Goal: Book appointment/travel/reservation

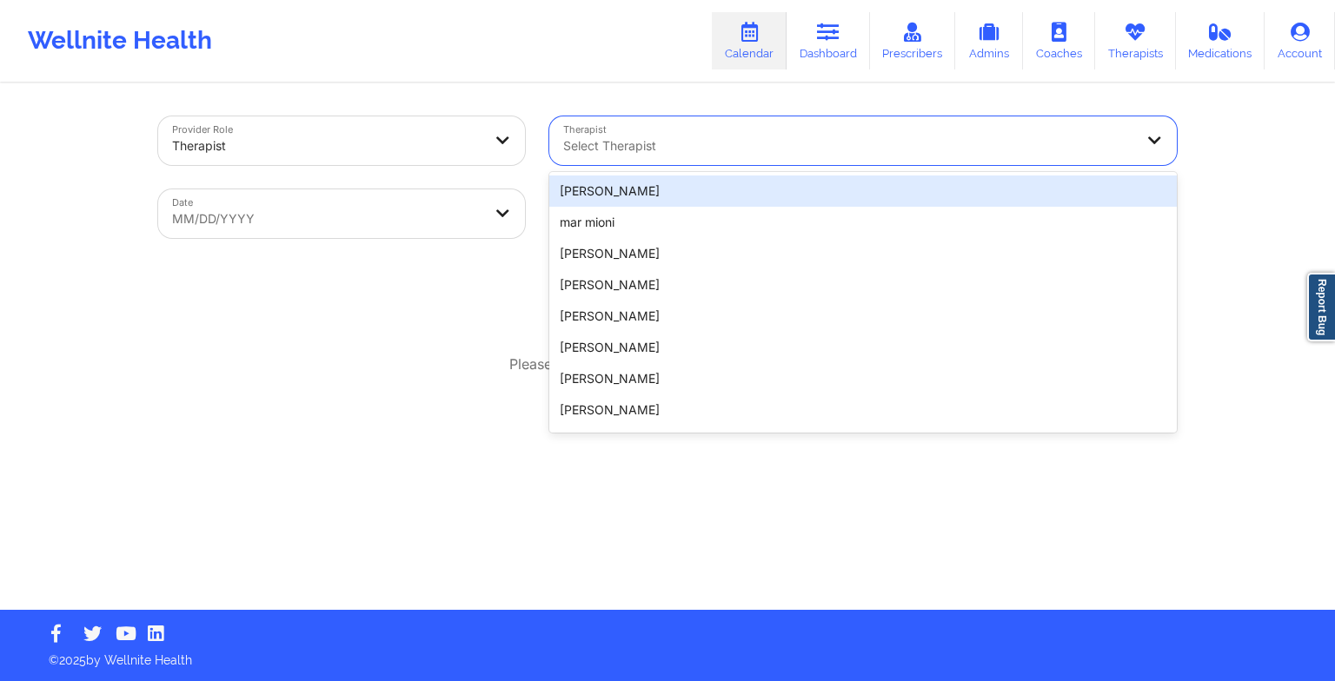
click at [625, 131] on div "Select Therapist" at bounding box center [842, 140] width 586 height 49
paste input "[PERSON_NAME]"
type input "[PERSON_NAME]"
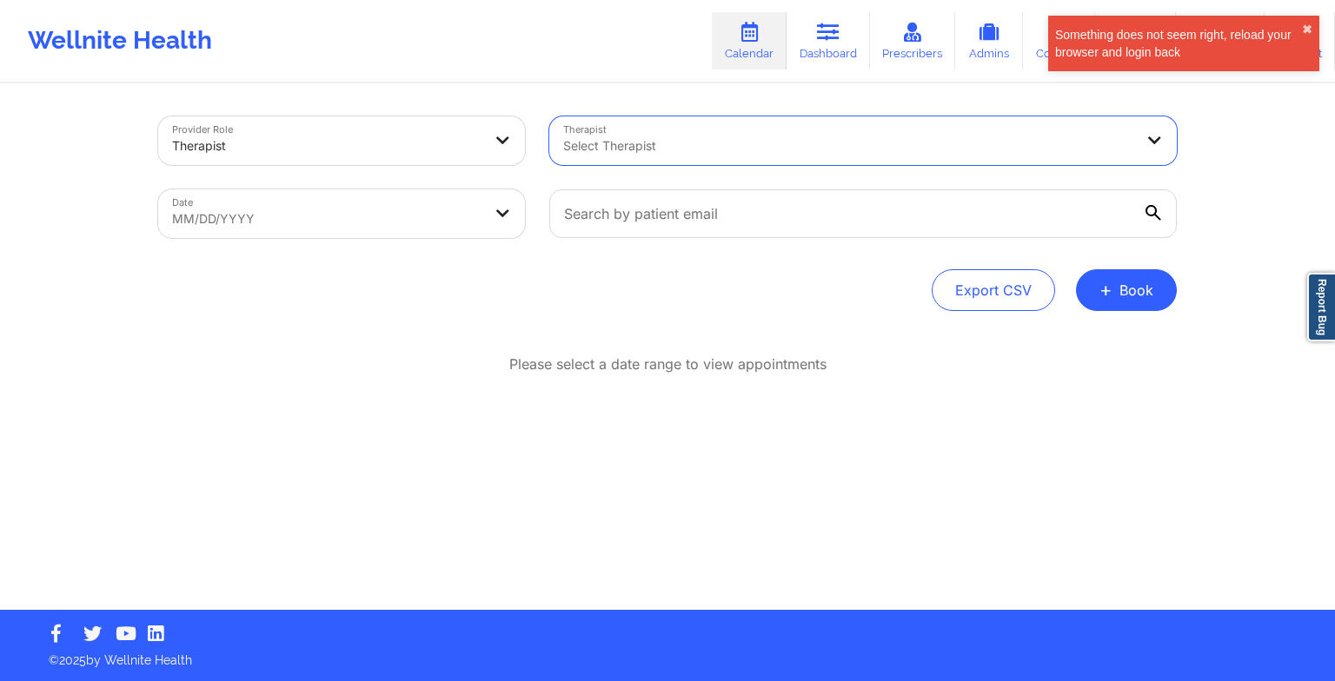
click at [730, 131] on div "Select Therapist" at bounding box center [842, 140] width 586 height 49
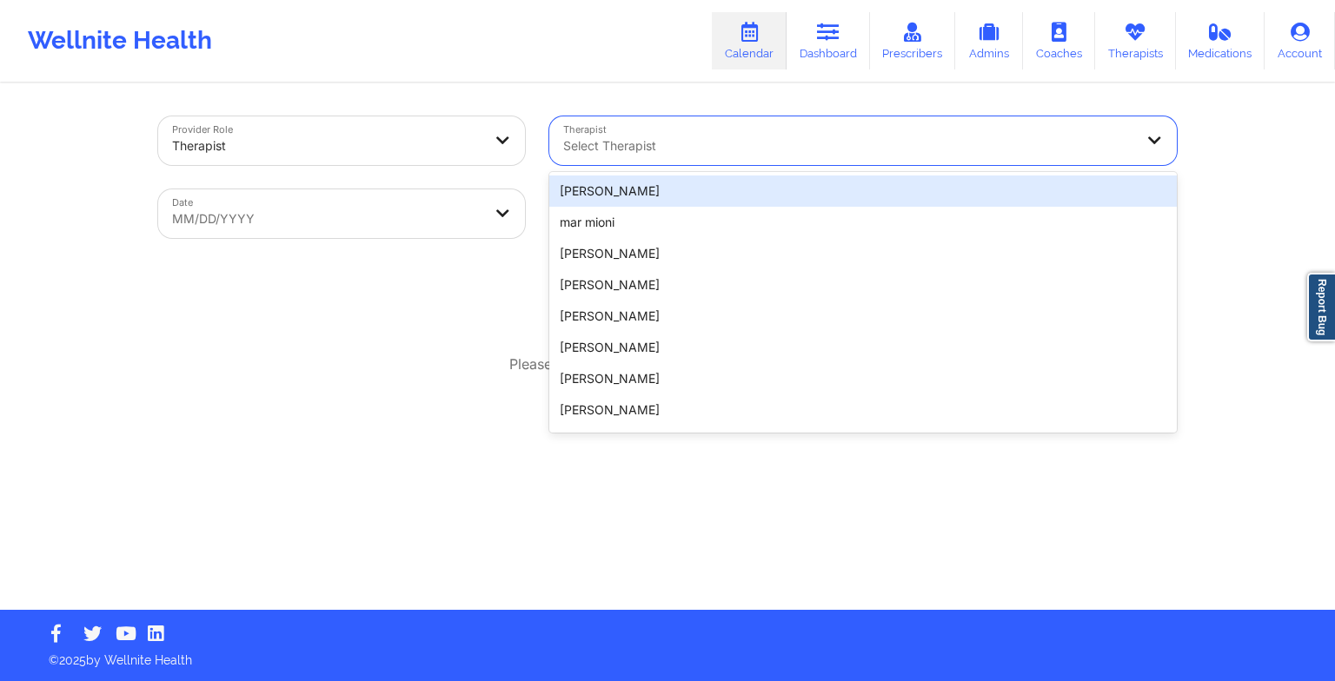
click at [783, 139] on div at bounding box center [848, 146] width 570 height 21
paste input "[PERSON_NAME]"
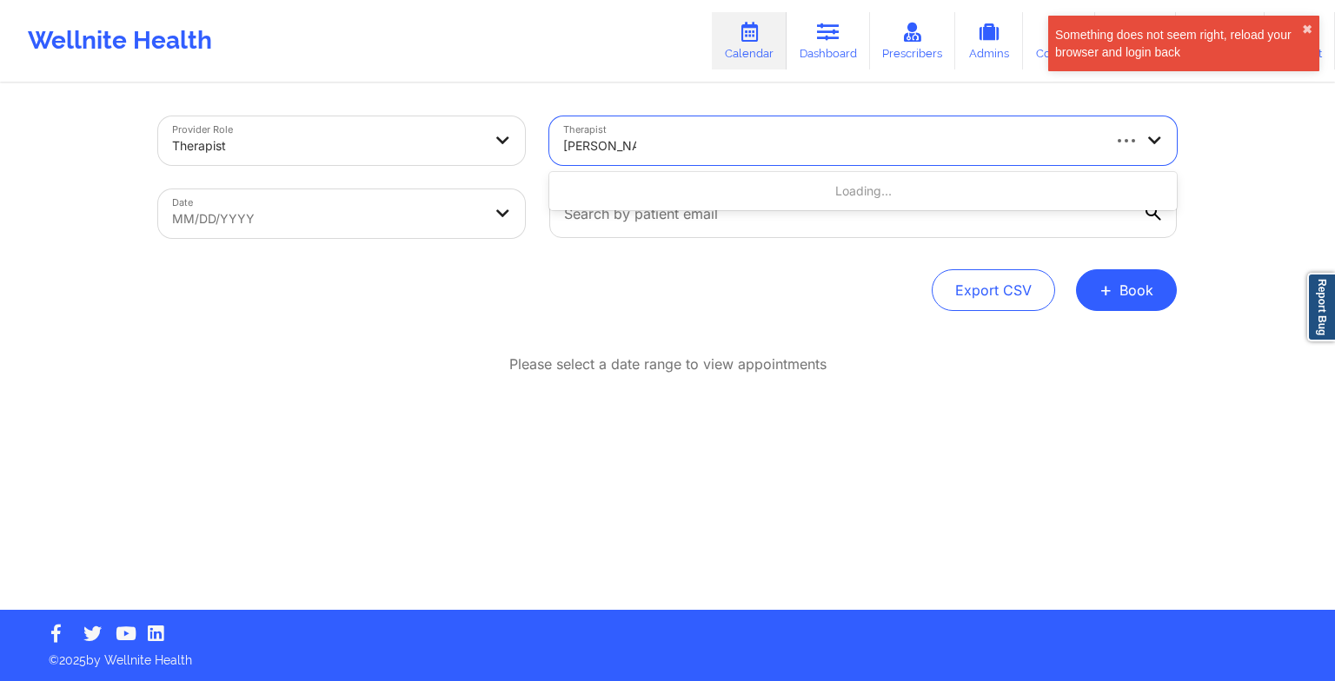
type input "[PERSON_NAME]"
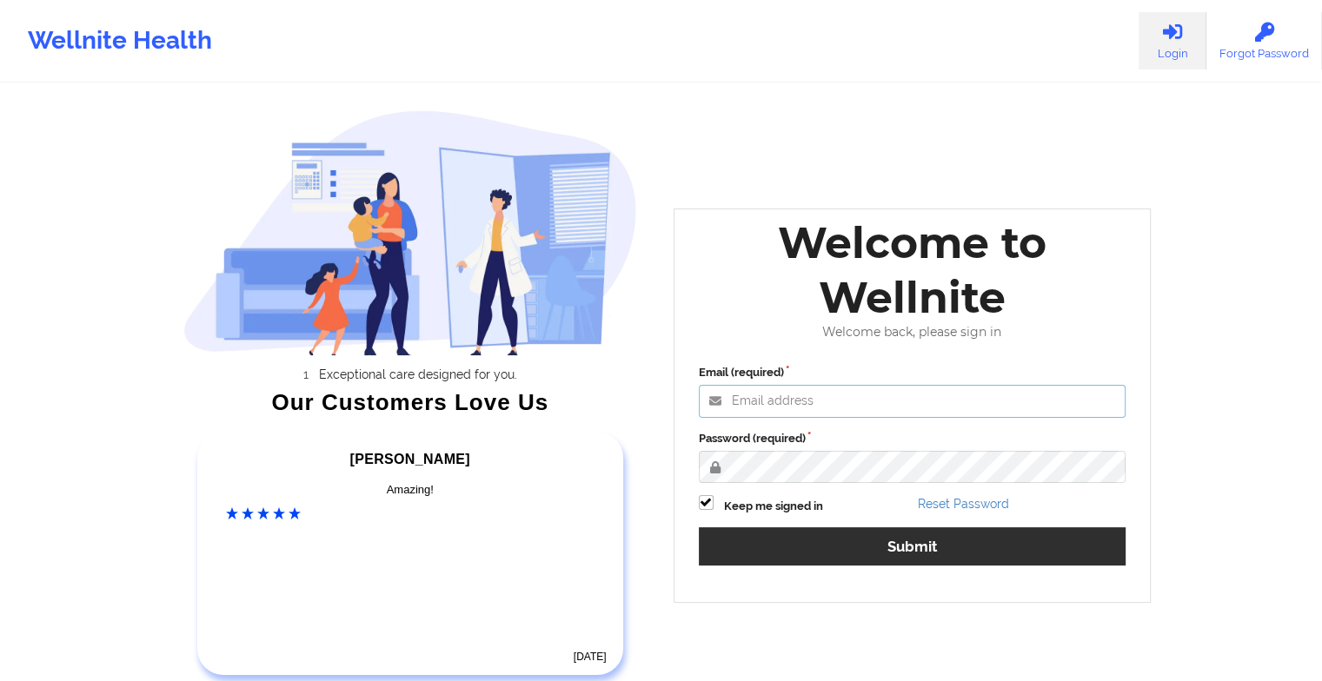
type input "[EMAIL_ADDRESS][DOMAIN_NAME]"
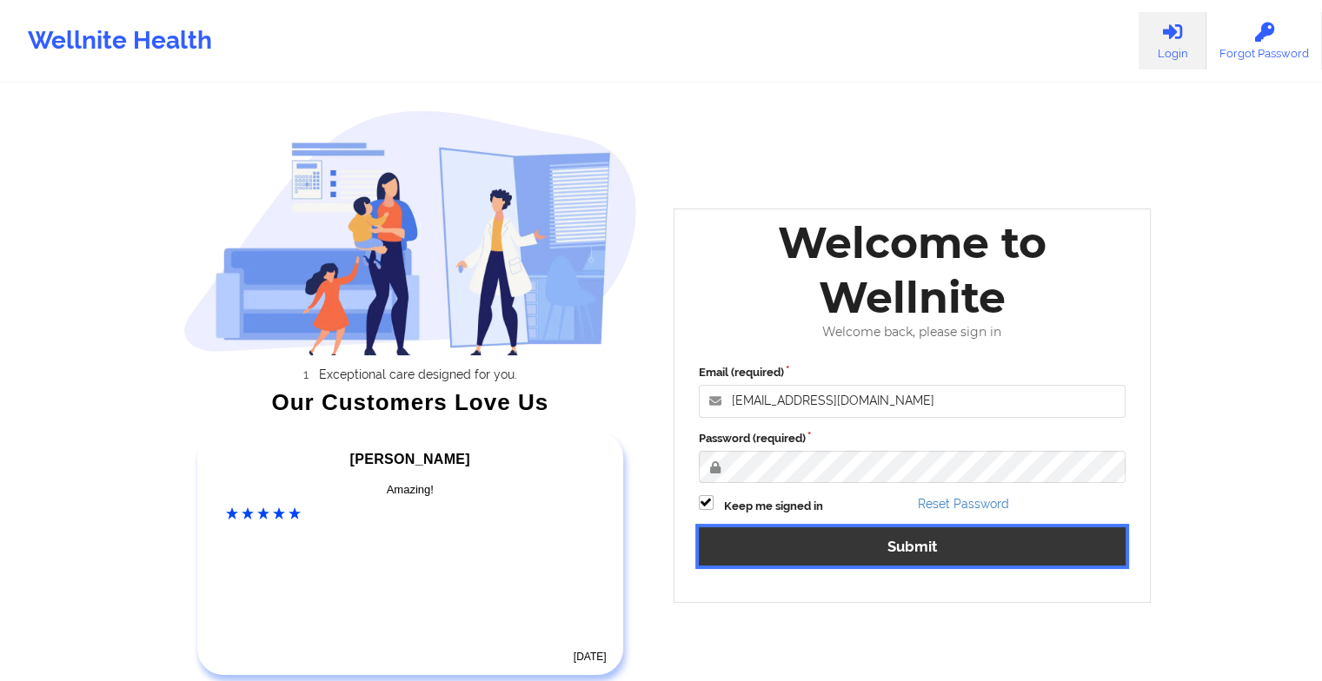
click at [761, 532] on button "Submit" at bounding box center [913, 545] width 428 height 37
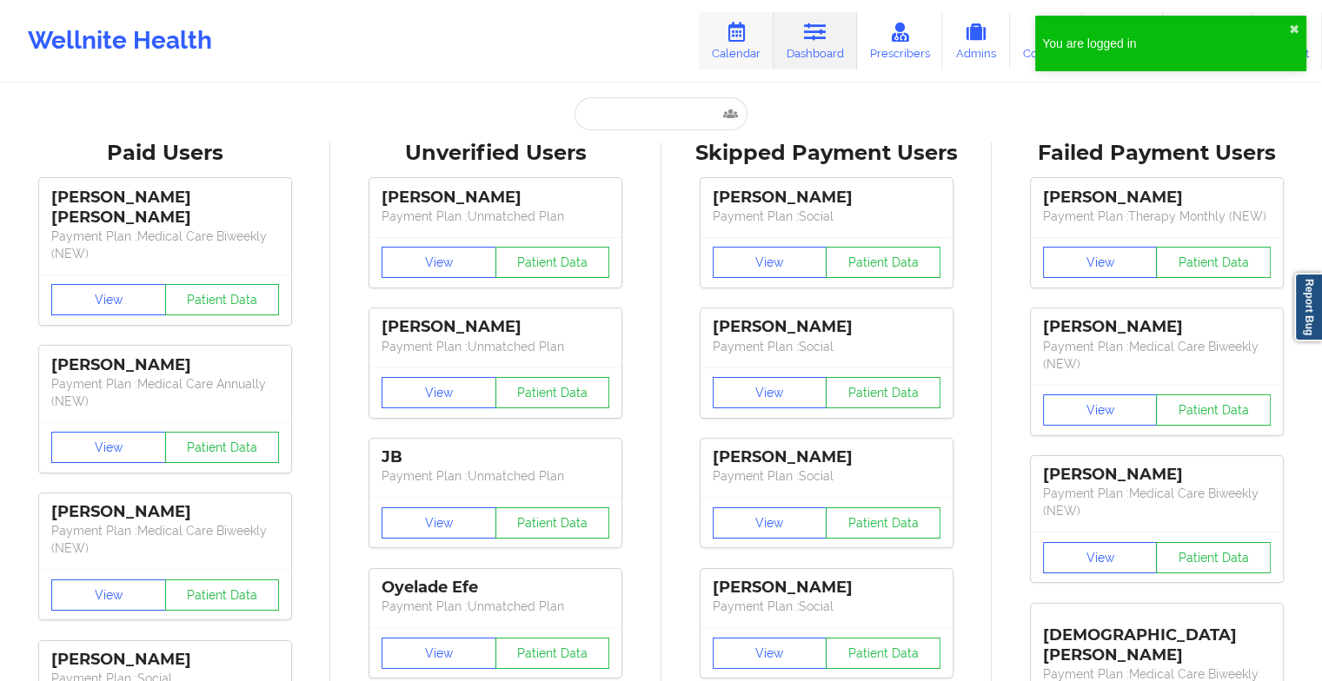
click at [764, 44] on link "Calendar" at bounding box center [736, 40] width 75 height 57
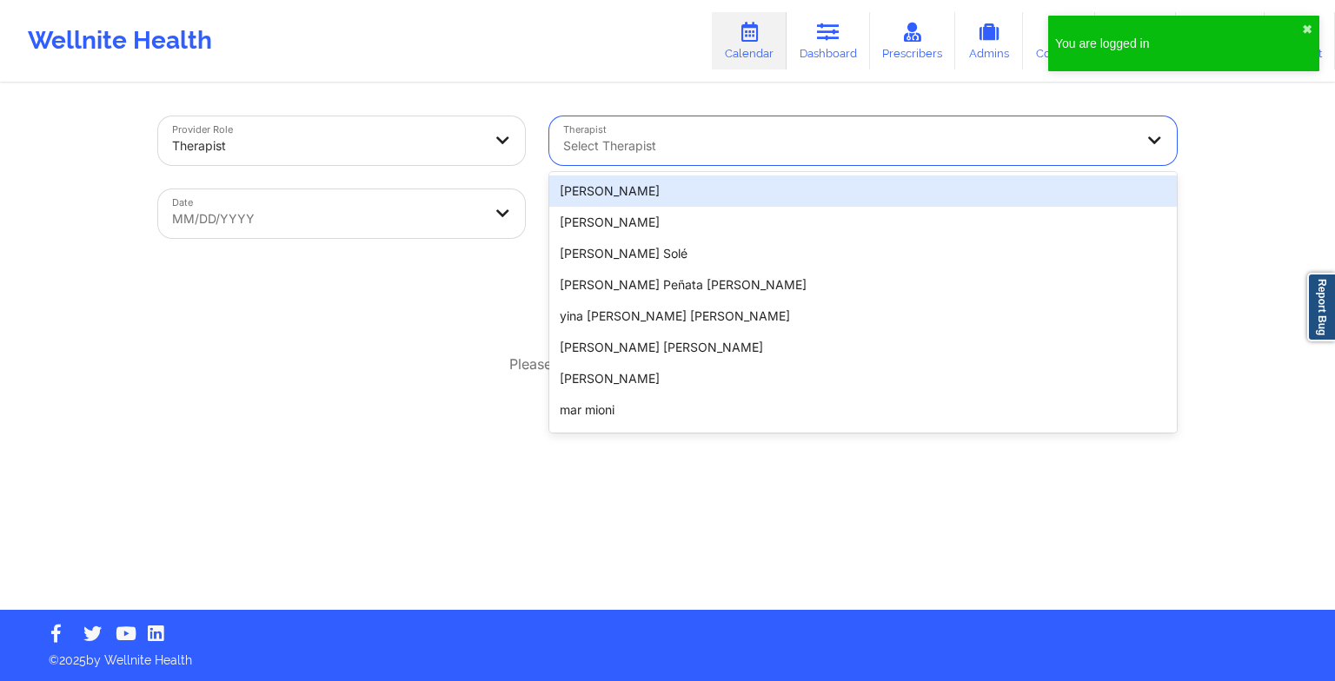
click at [580, 143] on div at bounding box center [848, 146] width 570 height 21
paste input "[PERSON_NAME]"
type input "[PERSON_NAME]"
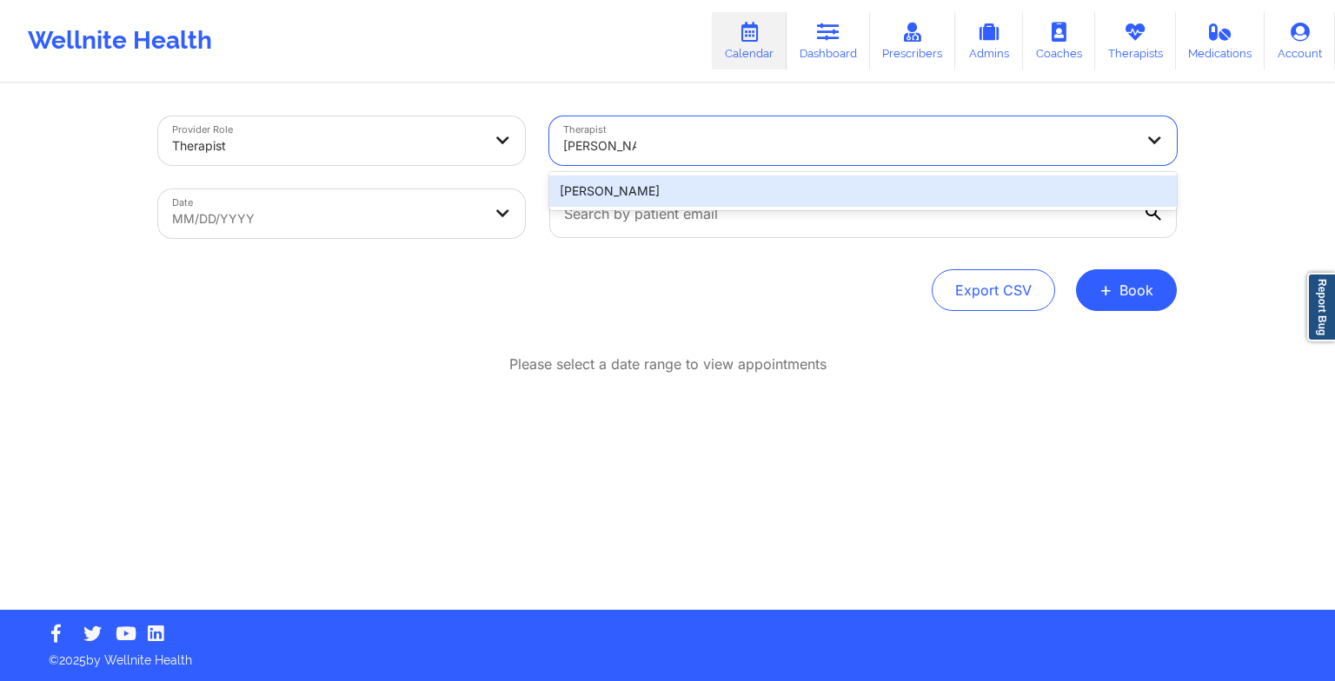
click at [634, 202] on div "[PERSON_NAME]" at bounding box center [862, 191] width 627 height 31
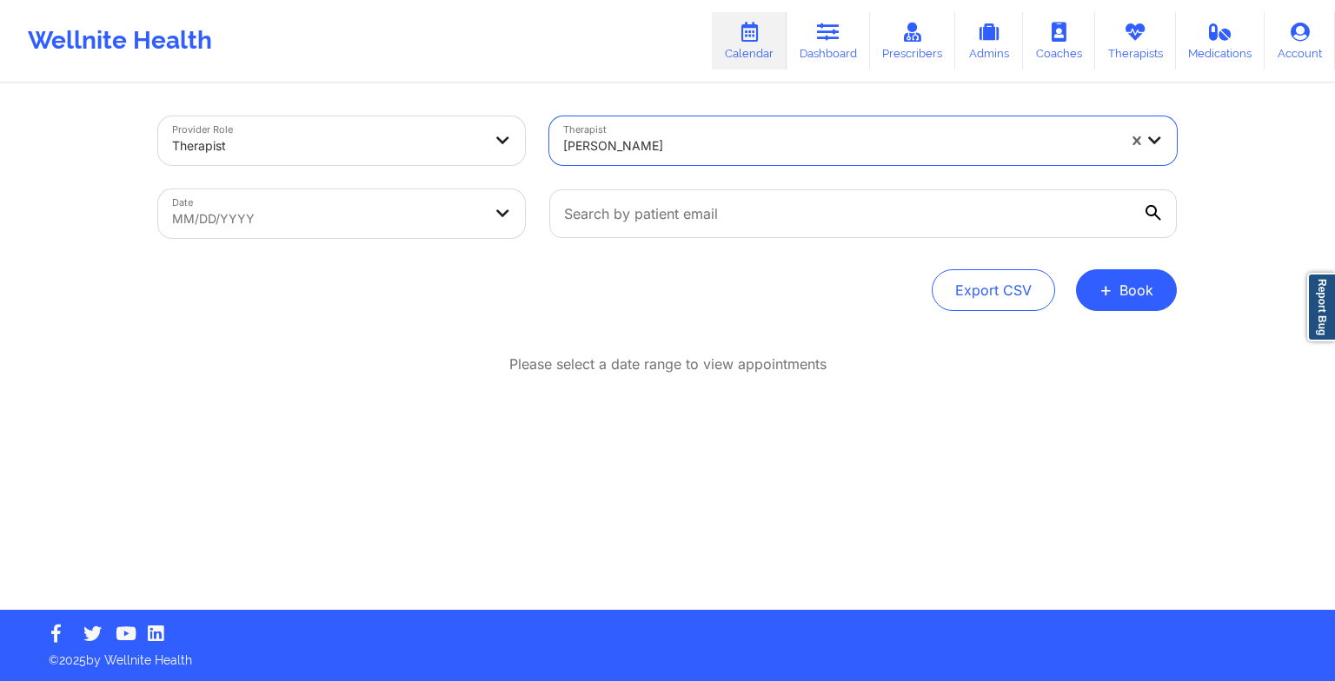
select select "2025-8"
select select "2025-9"
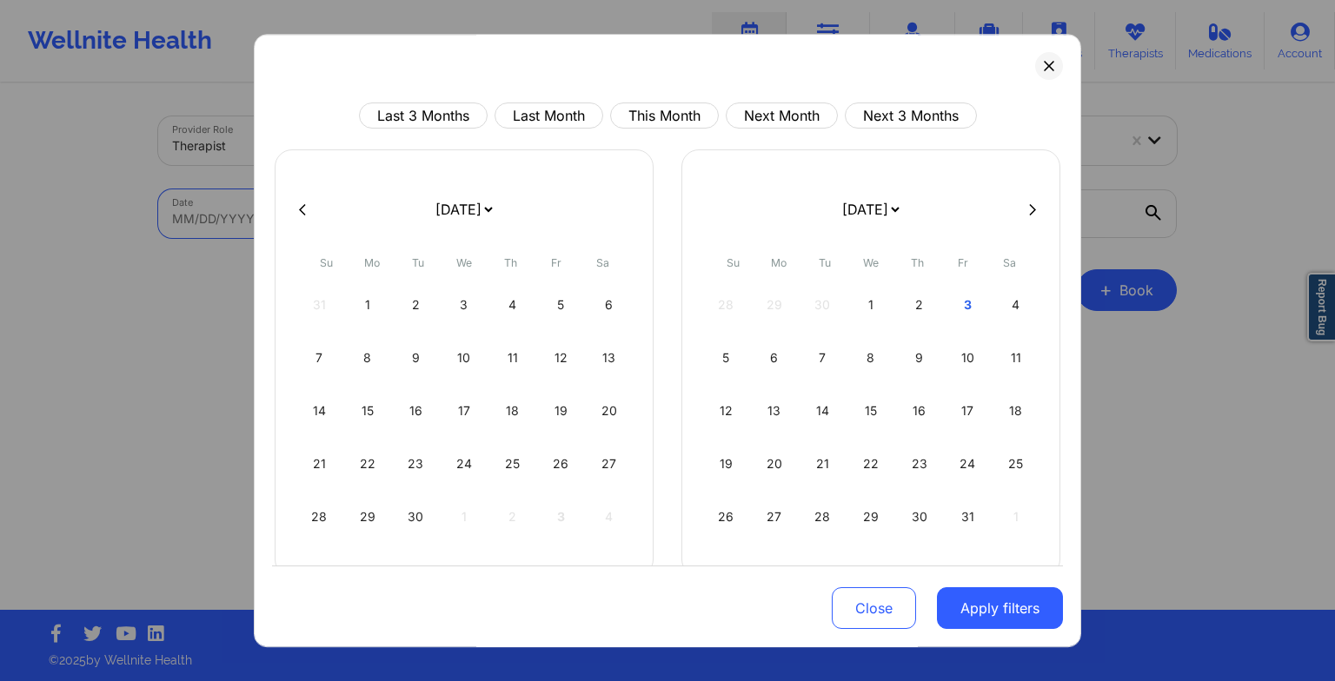
click at [480, 216] on body "Wellnite Health Calendar Dashboard Prescribers Admins Coaches Therapists Medica…" at bounding box center [667, 340] width 1335 height 681
click at [897, 292] on div "2" at bounding box center [919, 305] width 44 height 49
select select "2025-9"
select select "2025-10"
select select "2025-9"
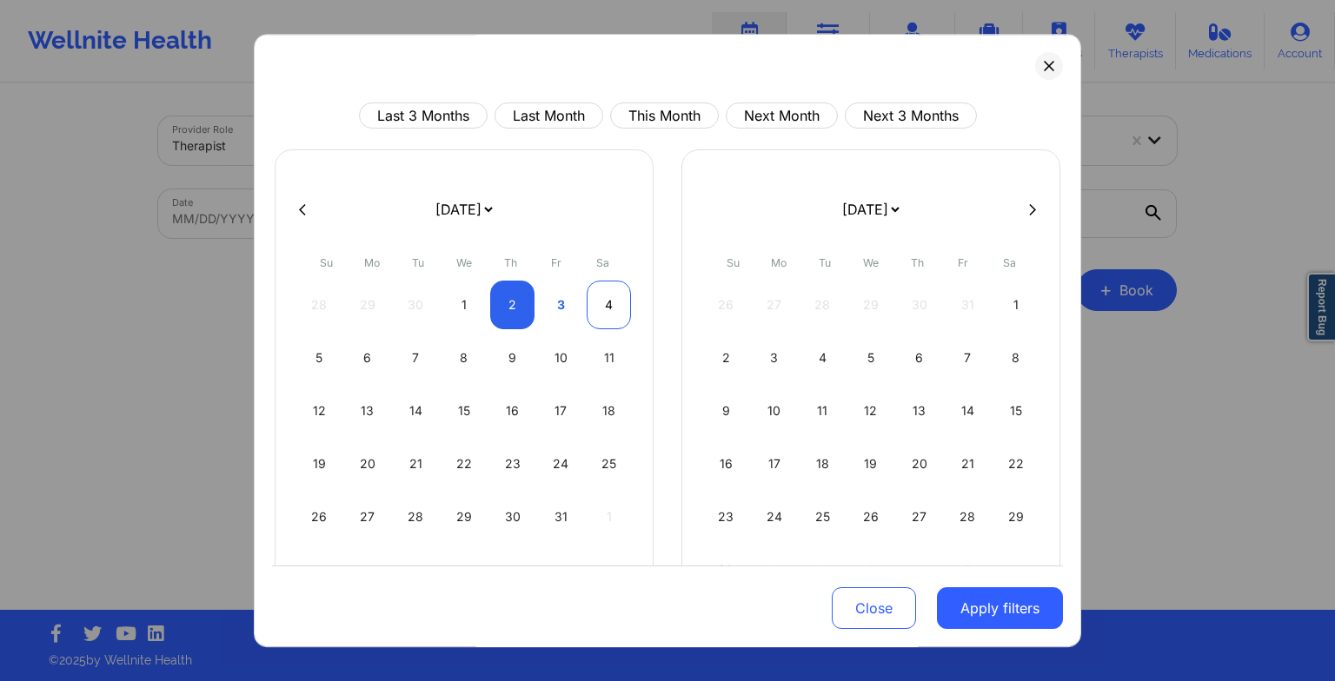
select select "2025-10"
select select "2025-9"
select select "2025-10"
click at [567, 301] on div "3" at bounding box center [561, 305] width 44 height 49
select select "2025-9"
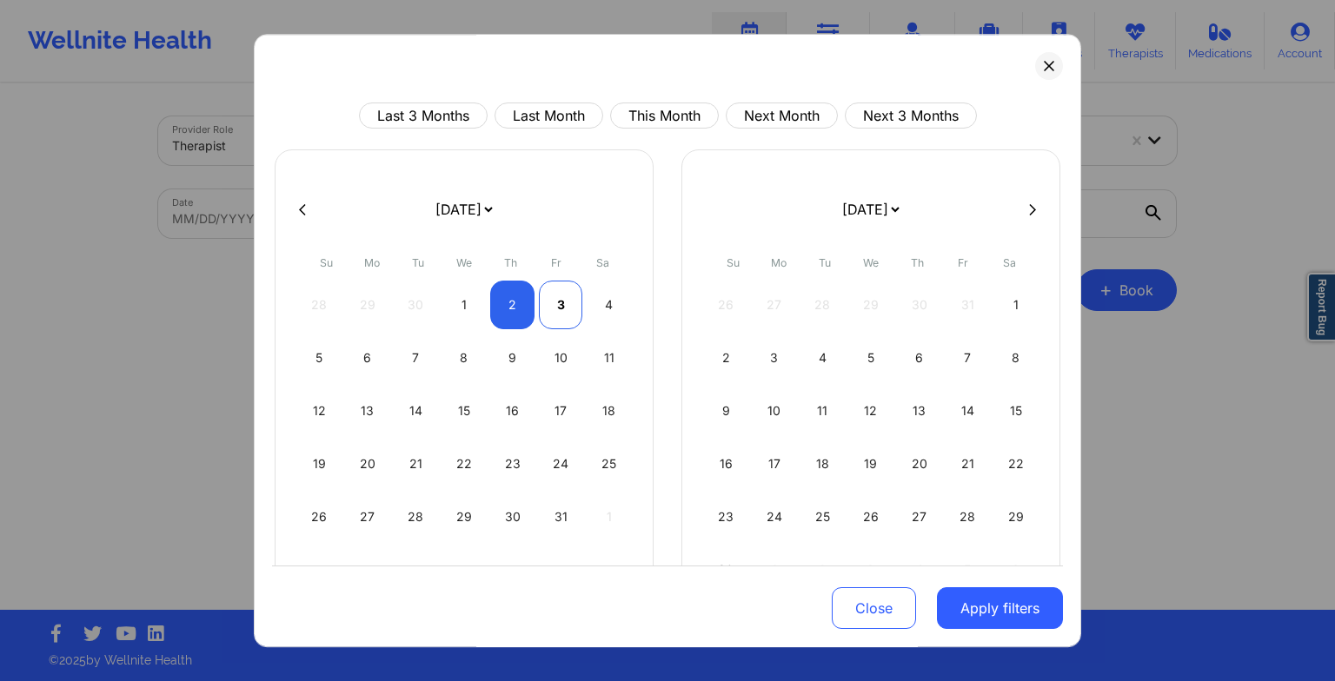
select select "2025-10"
click at [984, 607] on button "Apply filters" at bounding box center [1000, 608] width 126 height 42
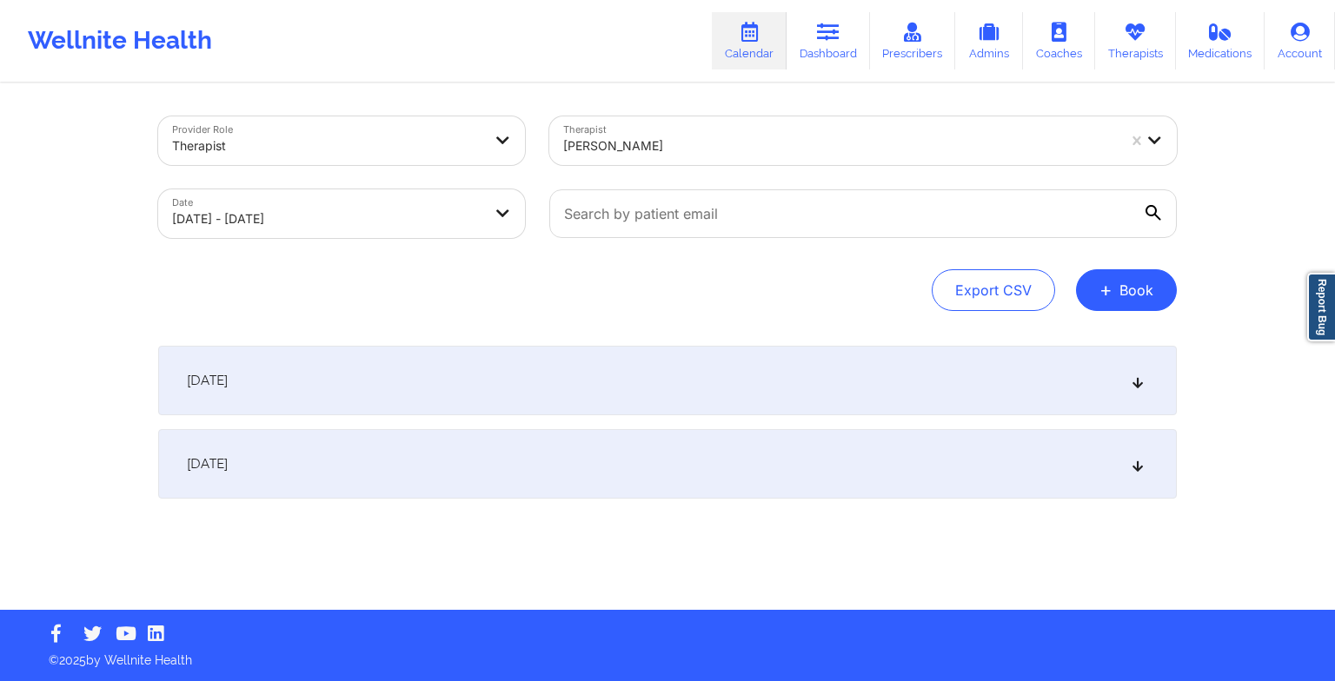
click at [652, 371] on div "[DATE]" at bounding box center [667, 381] width 1018 height 70
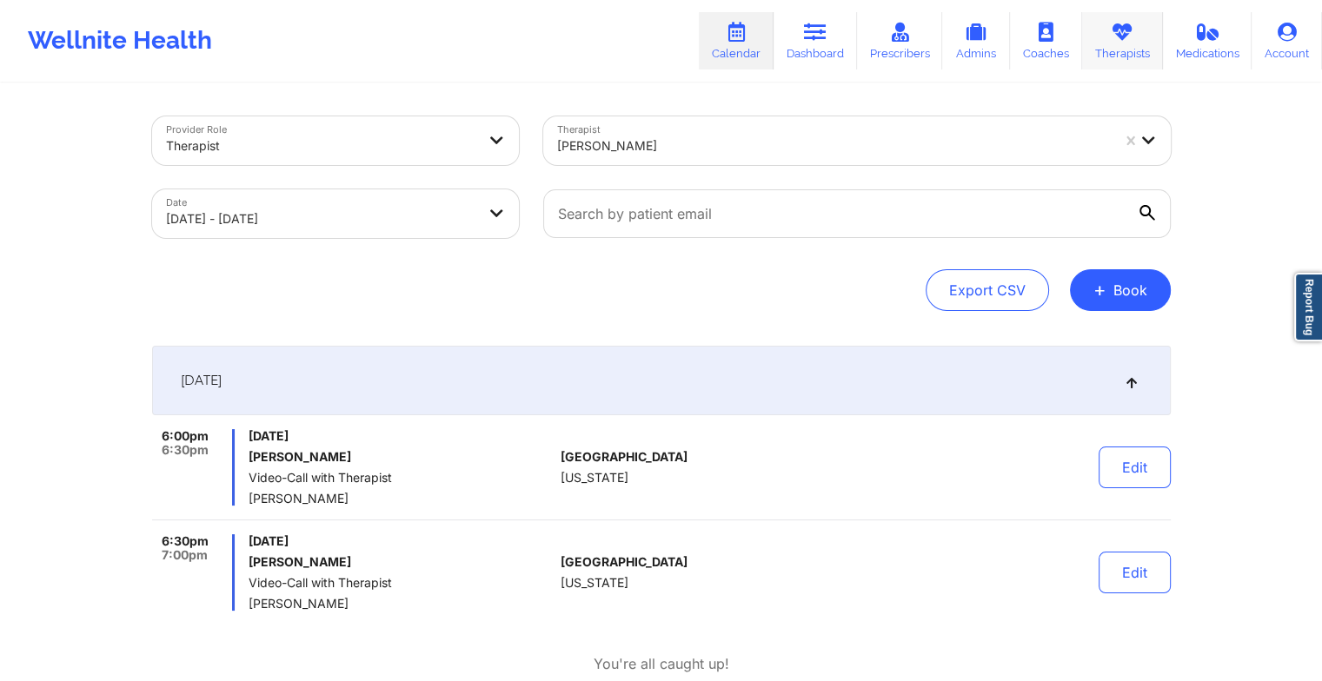
click at [1104, 43] on link "Therapists" at bounding box center [1122, 40] width 81 height 57
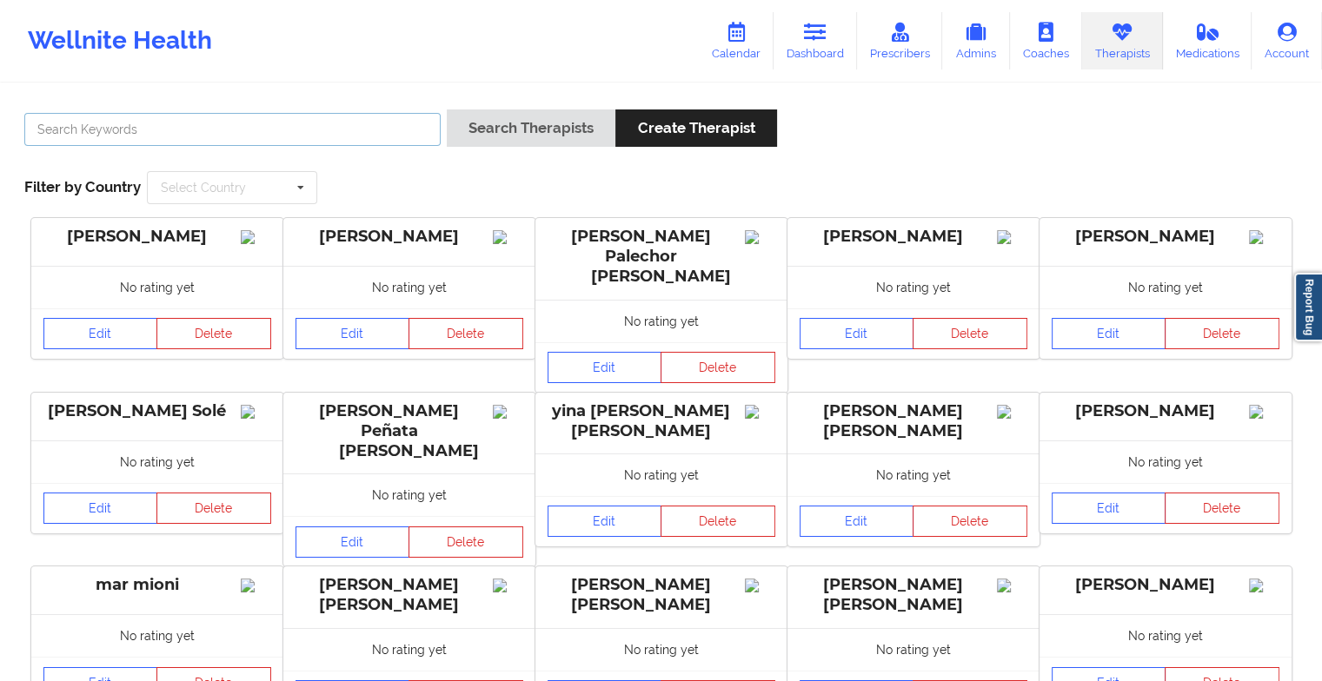
click at [274, 126] on input "text" at bounding box center [232, 129] width 416 height 33
paste input "[PERSON_NAME]"
type input "[PERSON_NAME]"
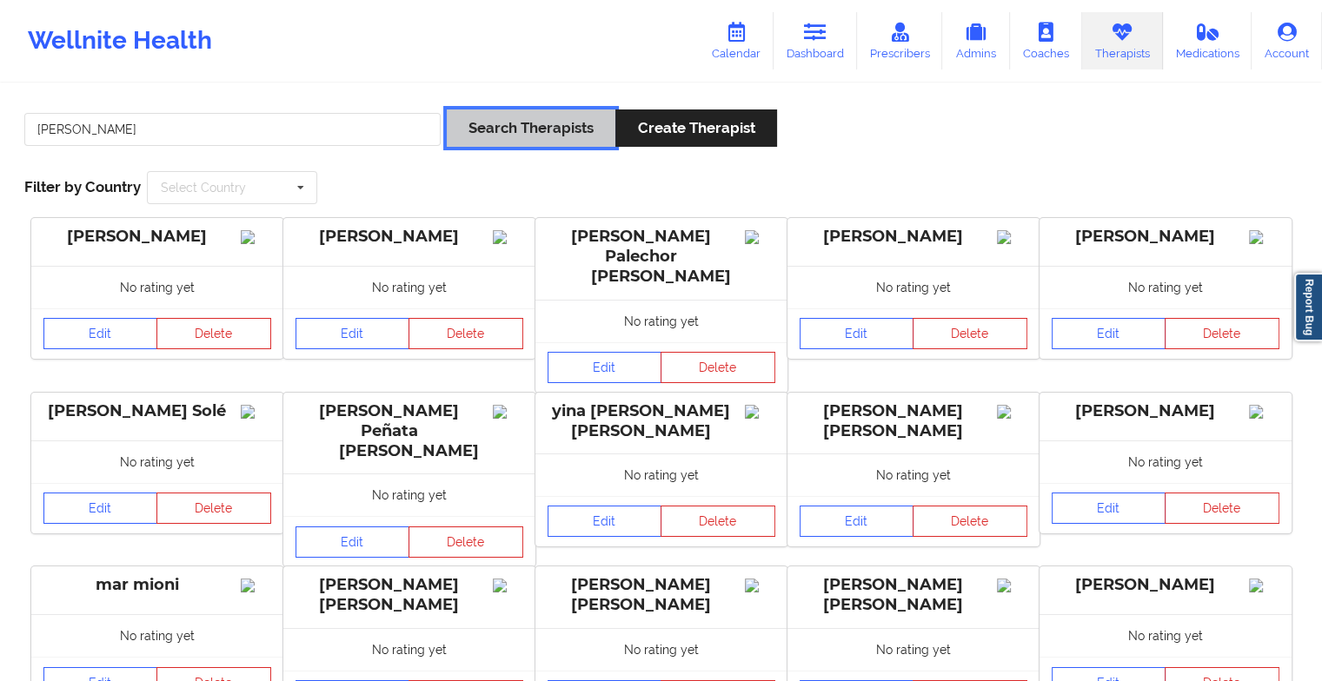
click at [481, 118] on button "Search Therapists" at bounding box center [531, 127] width 169 height 37
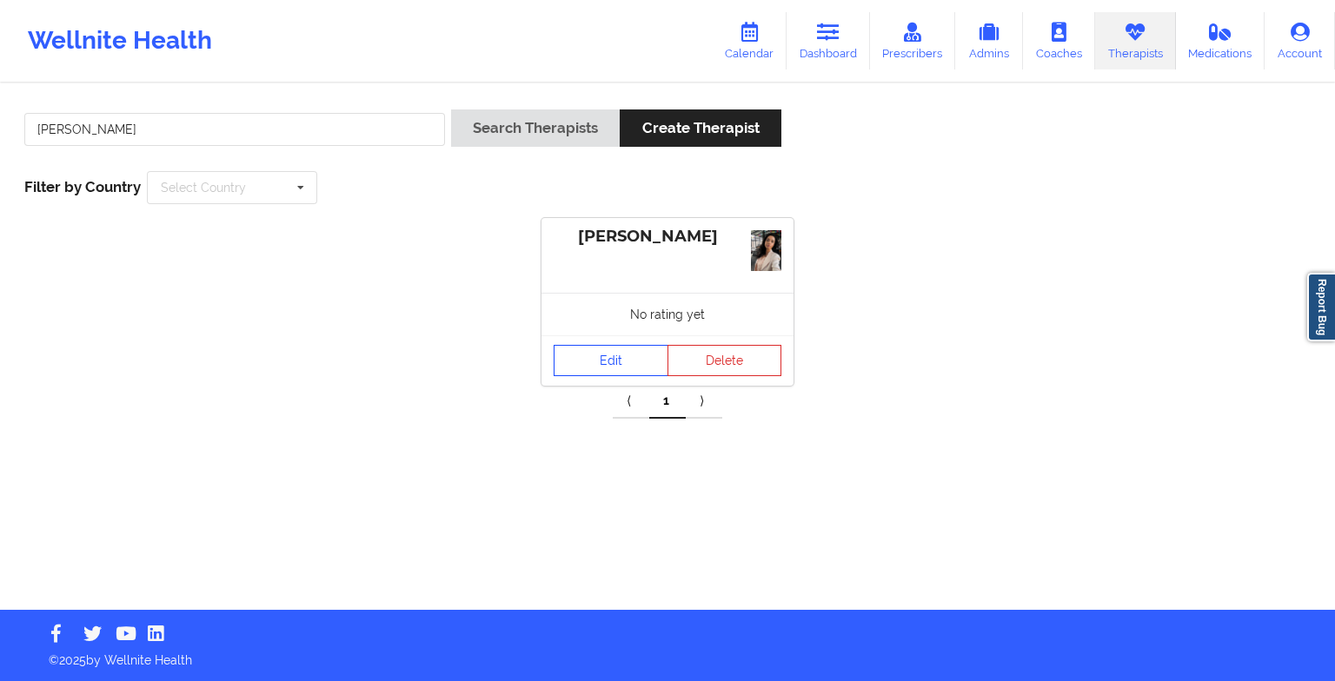
click at [621, 342] on div "Edit Delete" at bounding box center [667, 360] width 252 height 50
click at [613, 362] on link "Edit" at bounding box center [611, 360] width 115 height 31
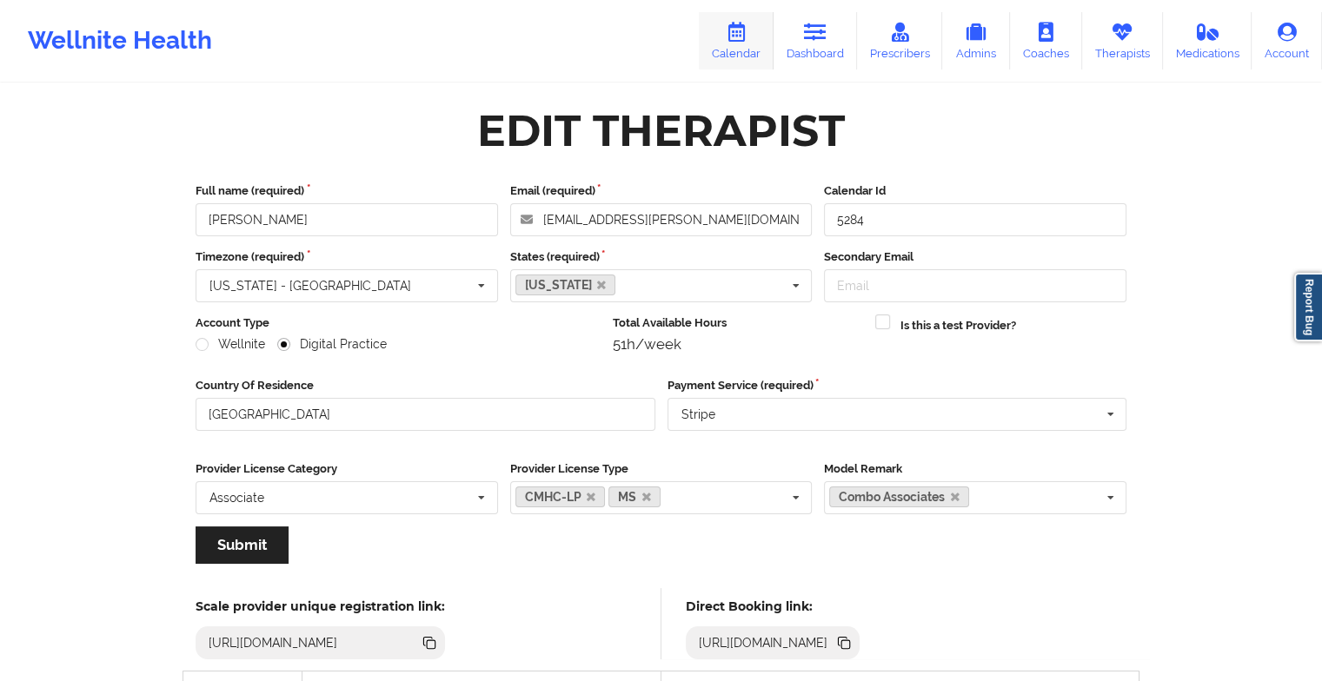
click at [759, 38] on link "Calendar" at bounding box center [736, 40] width 75 height 57
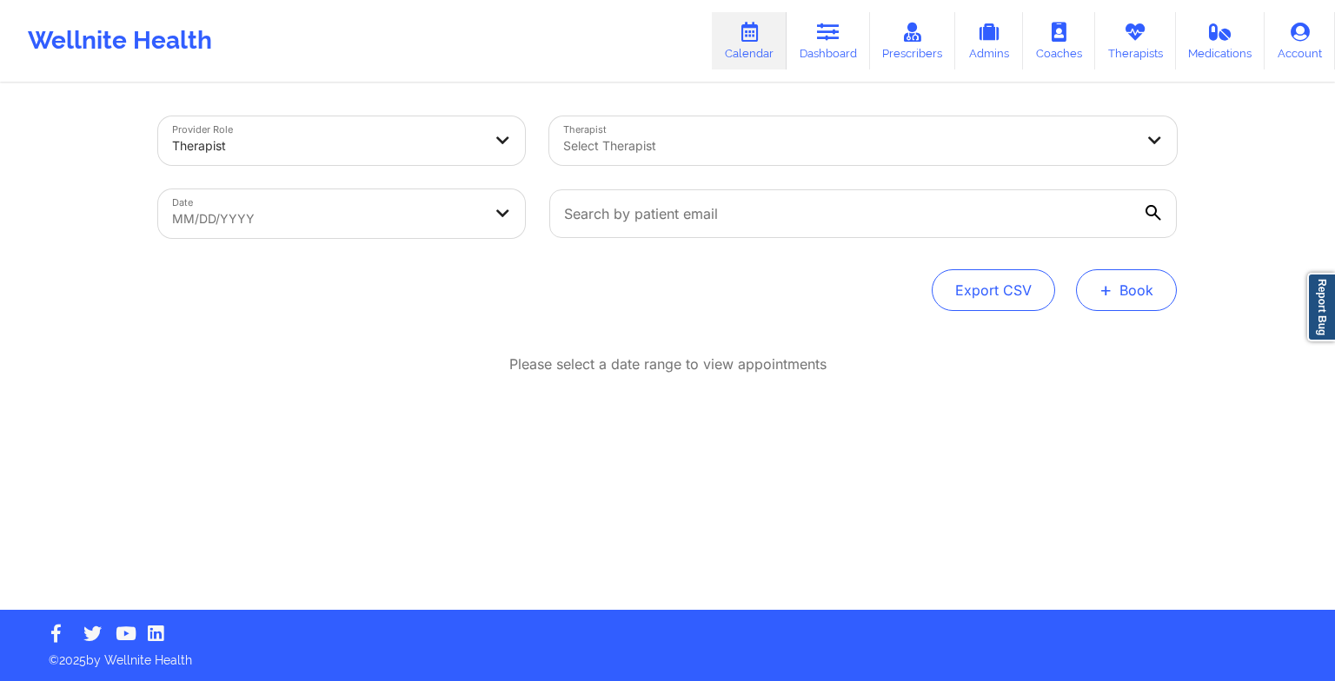
click at [1092, 295] on button "+ Book" at bounding box center [1126, 290] width 101 height 42
click at [1085, 348] on button "Therapy Session" at bounding box center [1097, 345] width 133 height 29
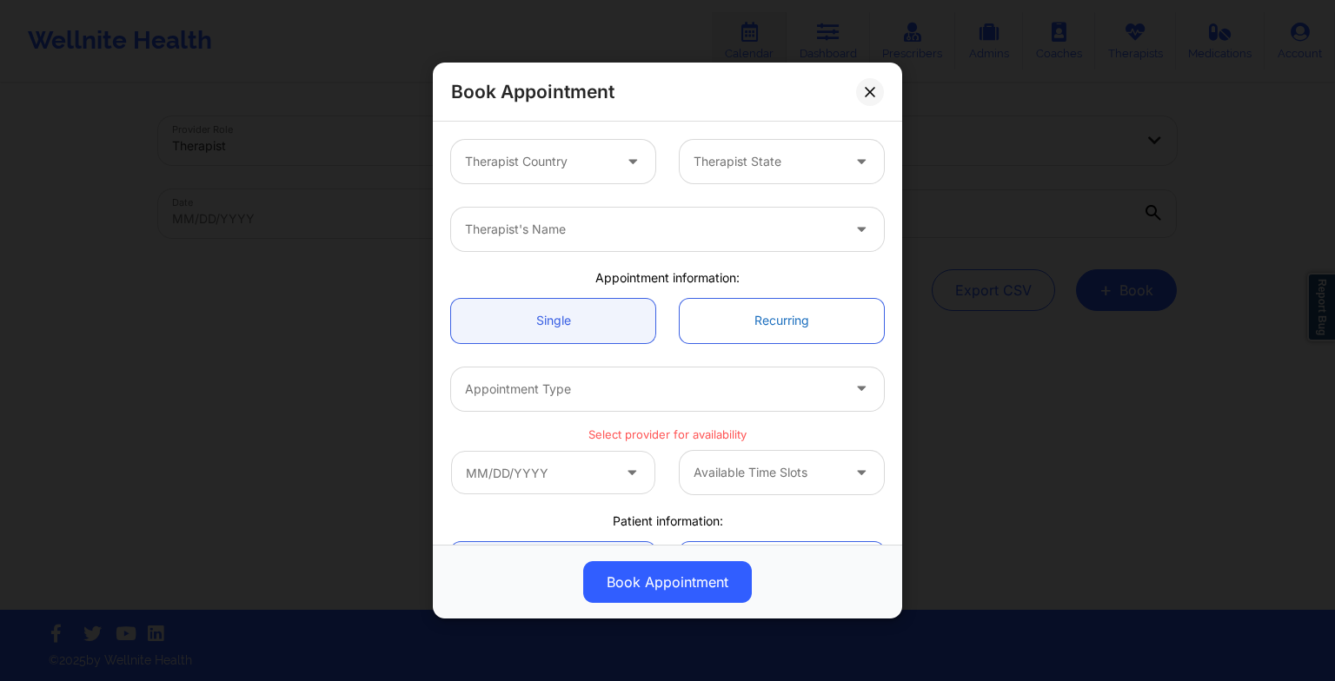
click at [777, 335] on link "Recurring" at bounding box center [782, 321] width 204 height 44
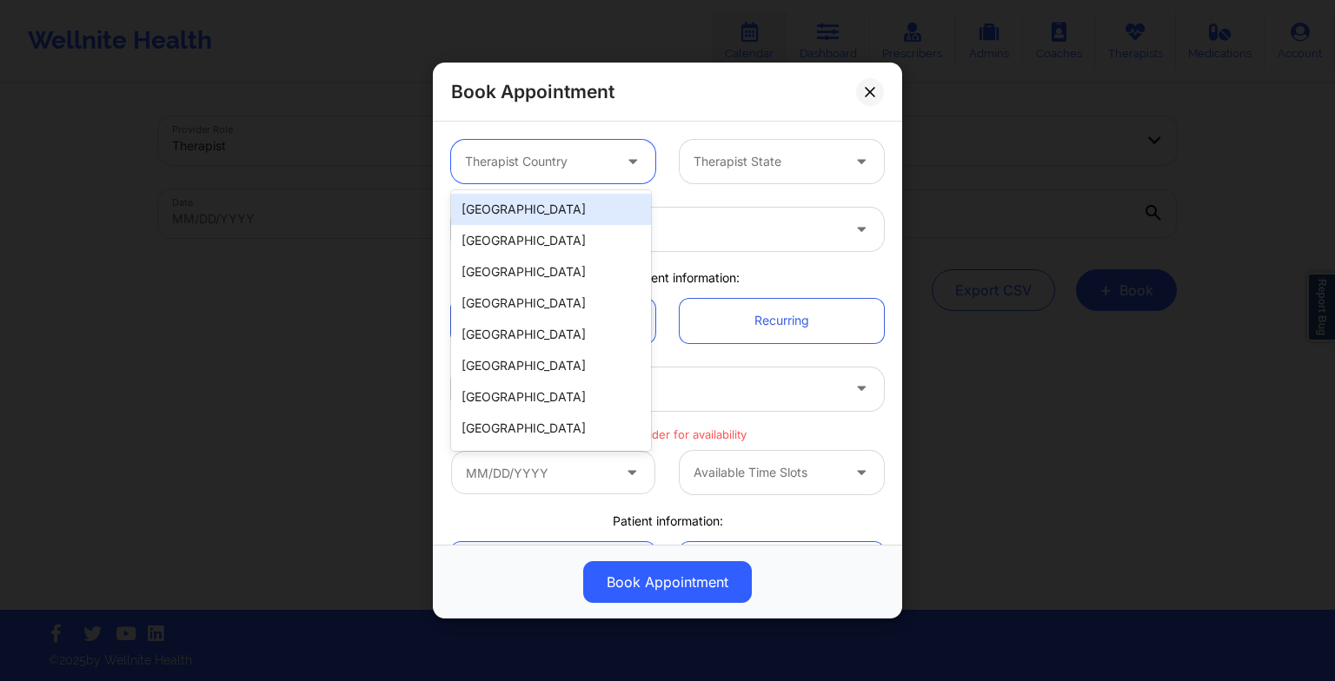
click at [525, 152] on div at bounding box center [538, 161] width 147 height 21
click at [518, 202] on div "[GEOGRAPHIC_DATA]" at bounding box center [551, 209] width 200 height 31
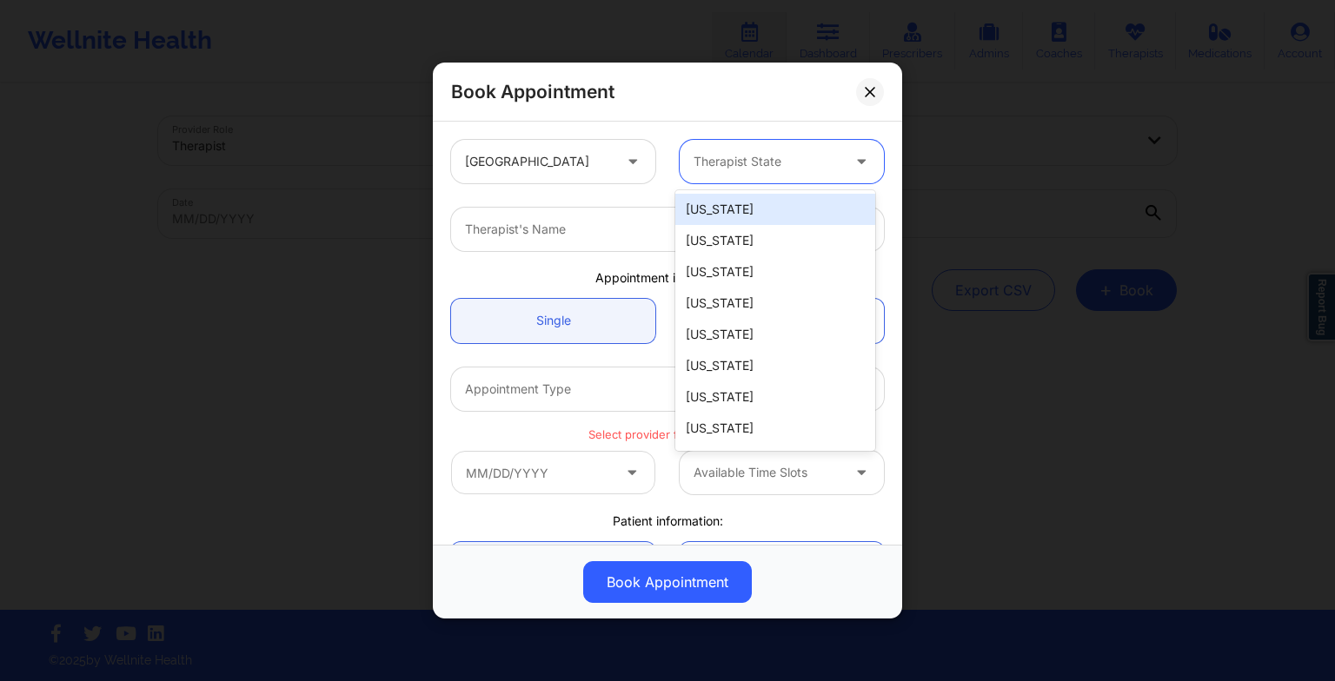
click at [758, 169] on div at bounding box center [766, 161] width 147 height 21
type input "new"
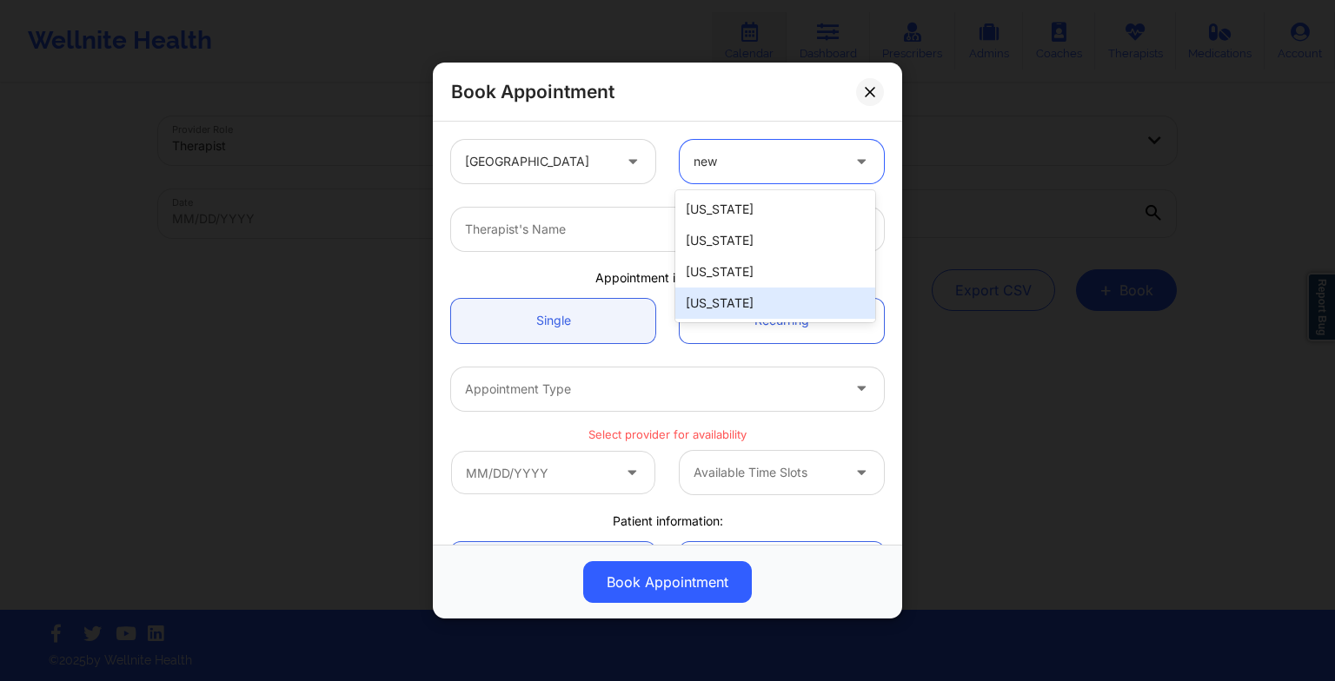
click at [761, 295] on div "[US_STATE]" at bounding box center [775, 303] width 200 height 31
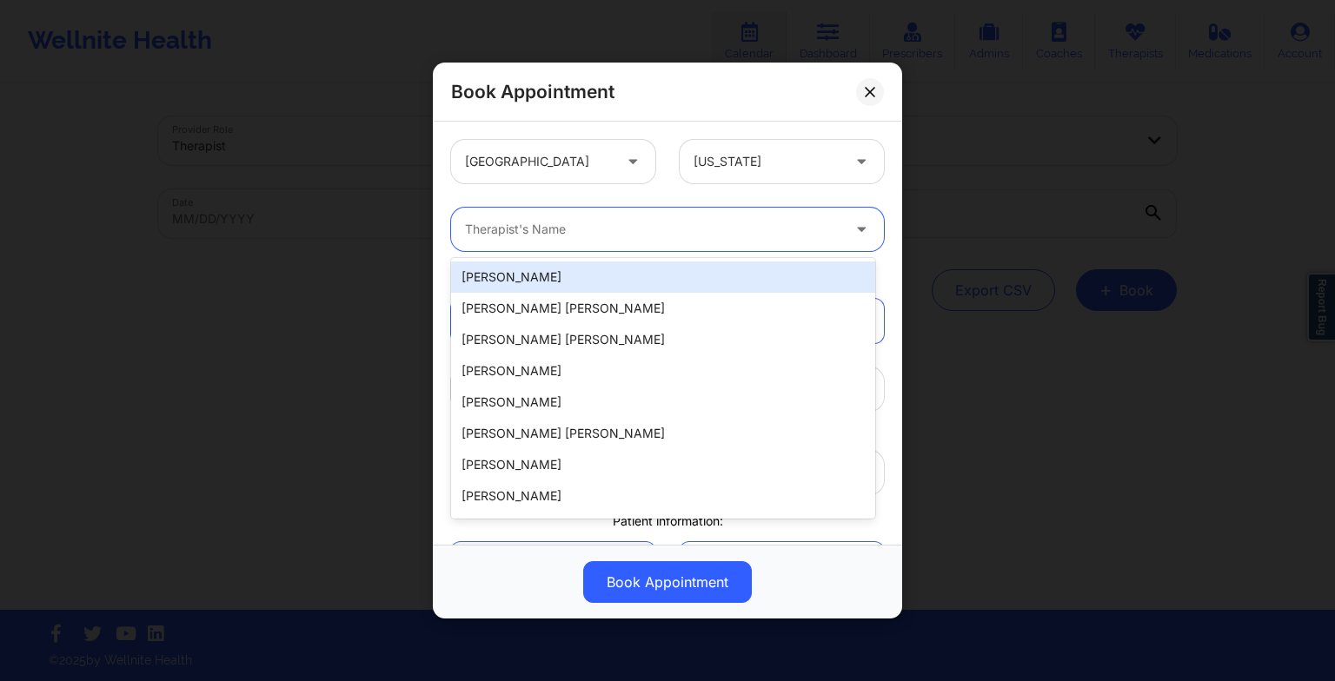
click at [476, 224] on div at bounding box center [652, 229] width 375 height 21
paste input "[PERSON_NAME]"
type input "[PERSON_NAME]"
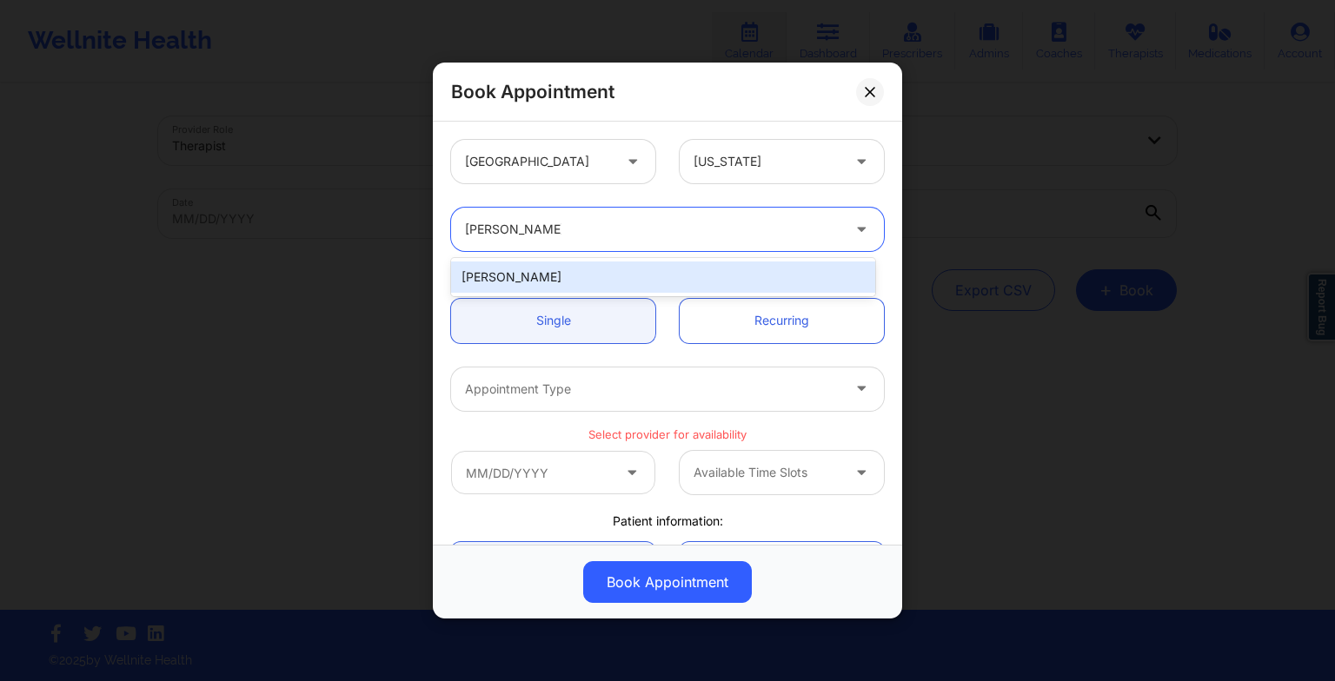
click at [580, 283] on div "[PERSON_NAME]" at bounding box center [663, 277] width 424 height 31
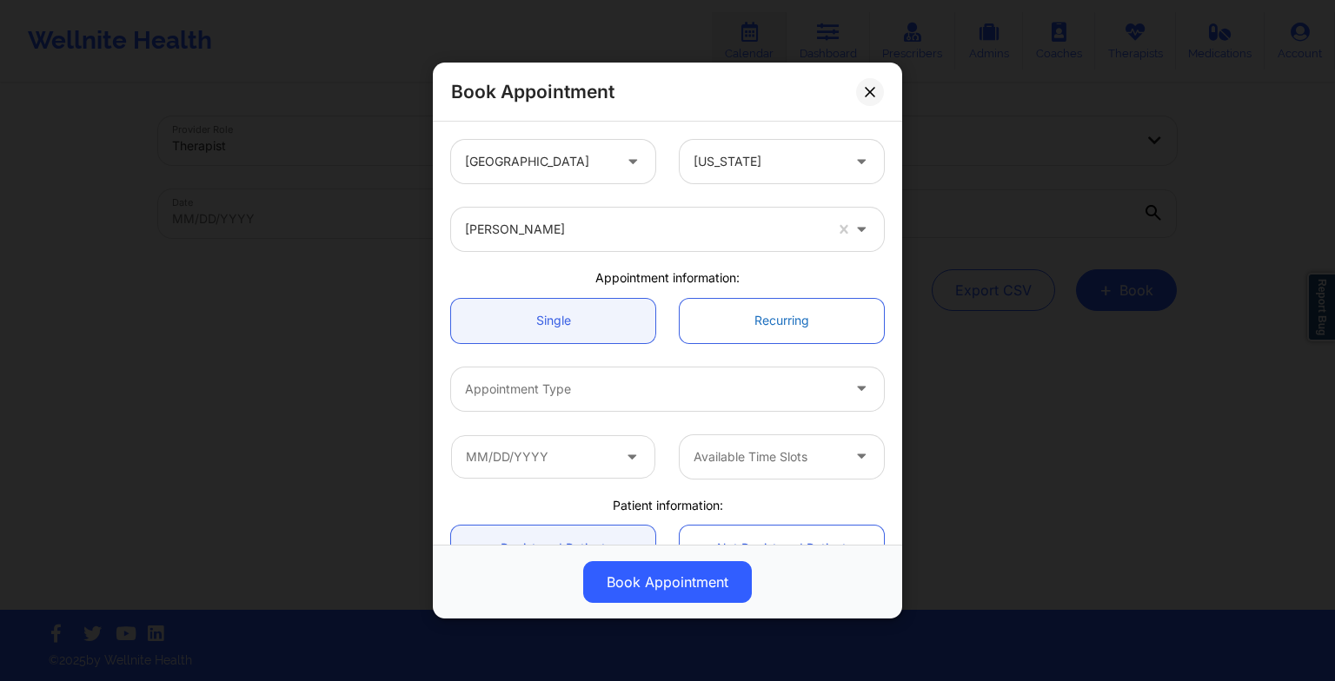
click at [730, 316] on link "Recurring" at bounding box center [782, 321] width 204 height 44
click at [728, 327] on link "Recurring" at bounding box center [782, 321] width 204 height 44
click at [602, 309] on link "Single" at bounding box center [553, 321] width 204 height 44
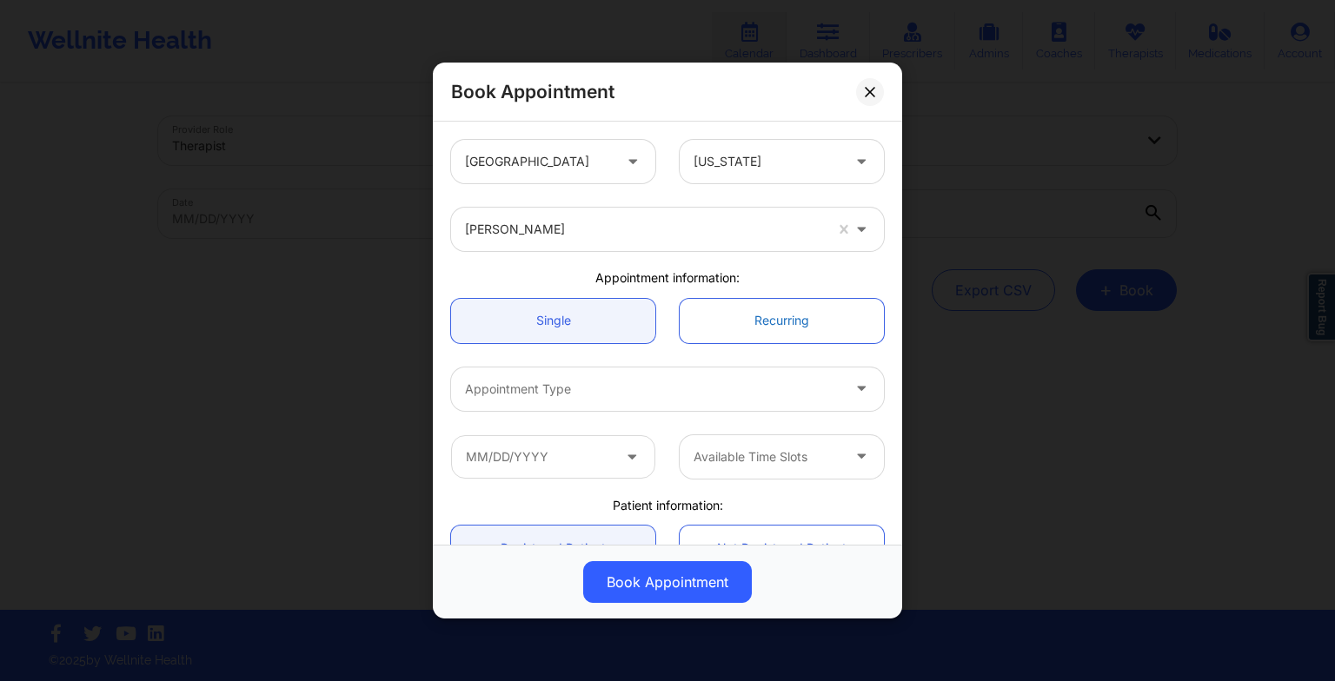
click at [695, 312] on link "Recurring" at bounding box center [782, 321] width 204 height 44
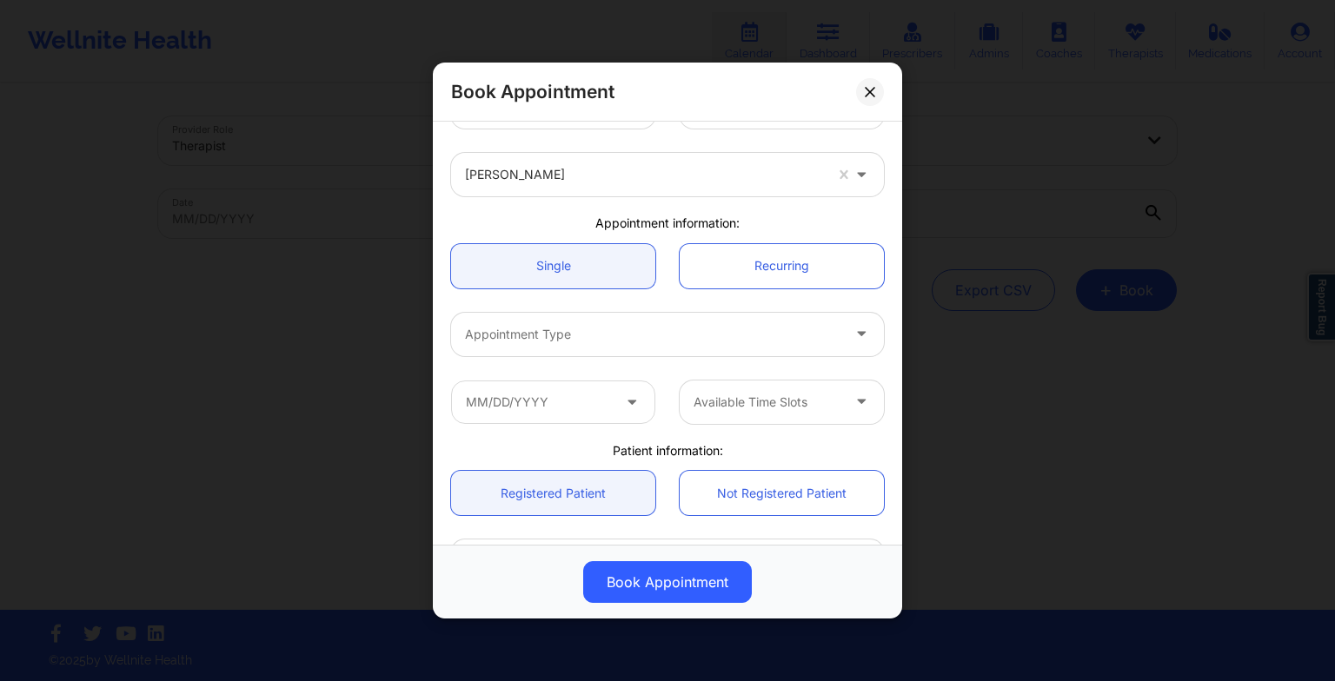
scroll to position [54, 0]
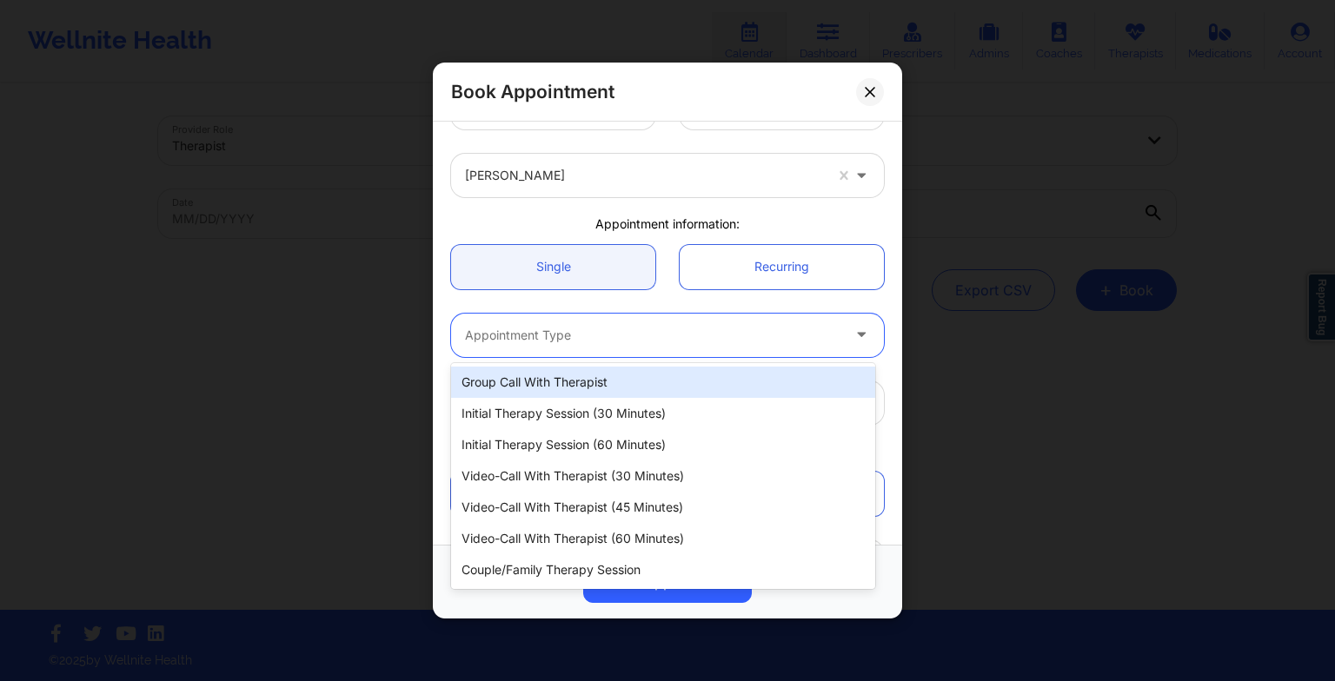
click at [620, 352] on div "Appointment Type" at bounding box center [646, 335] width 391 height 43
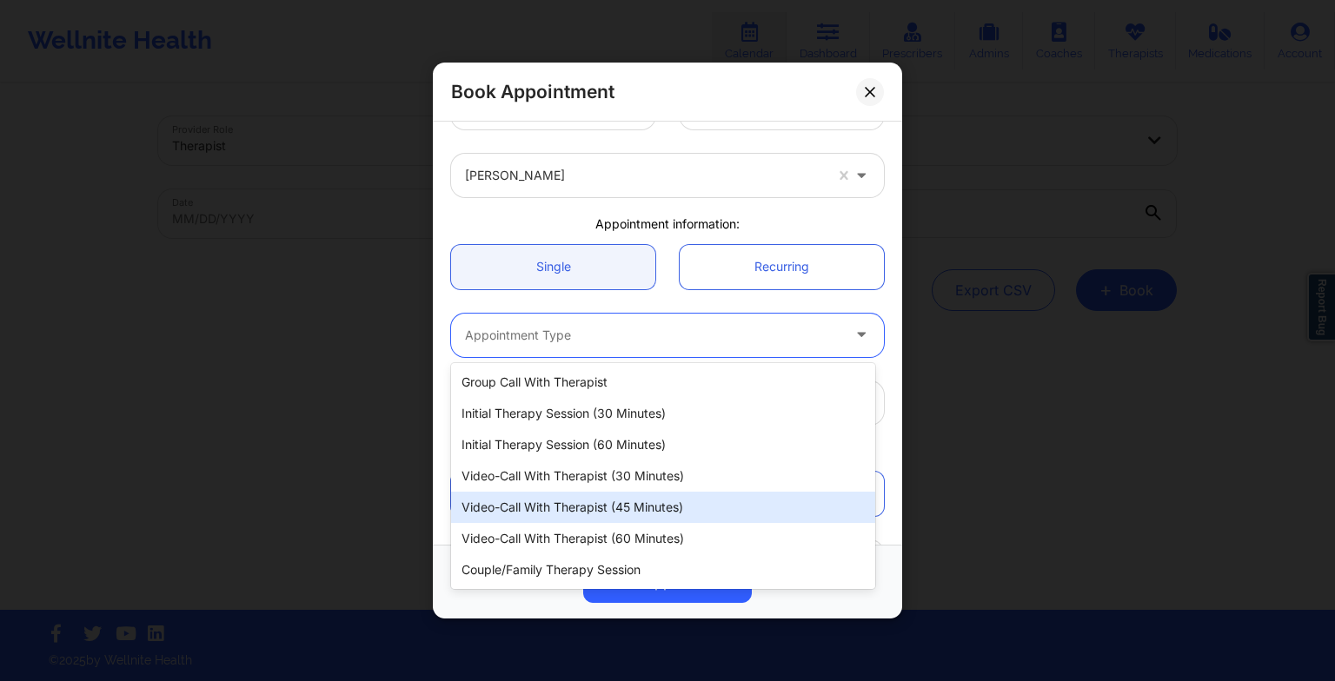
click at [608, 514] on div "Video-Call with Therapist (45 minutes)" at bounding box center [663, 507] width 424 height 31
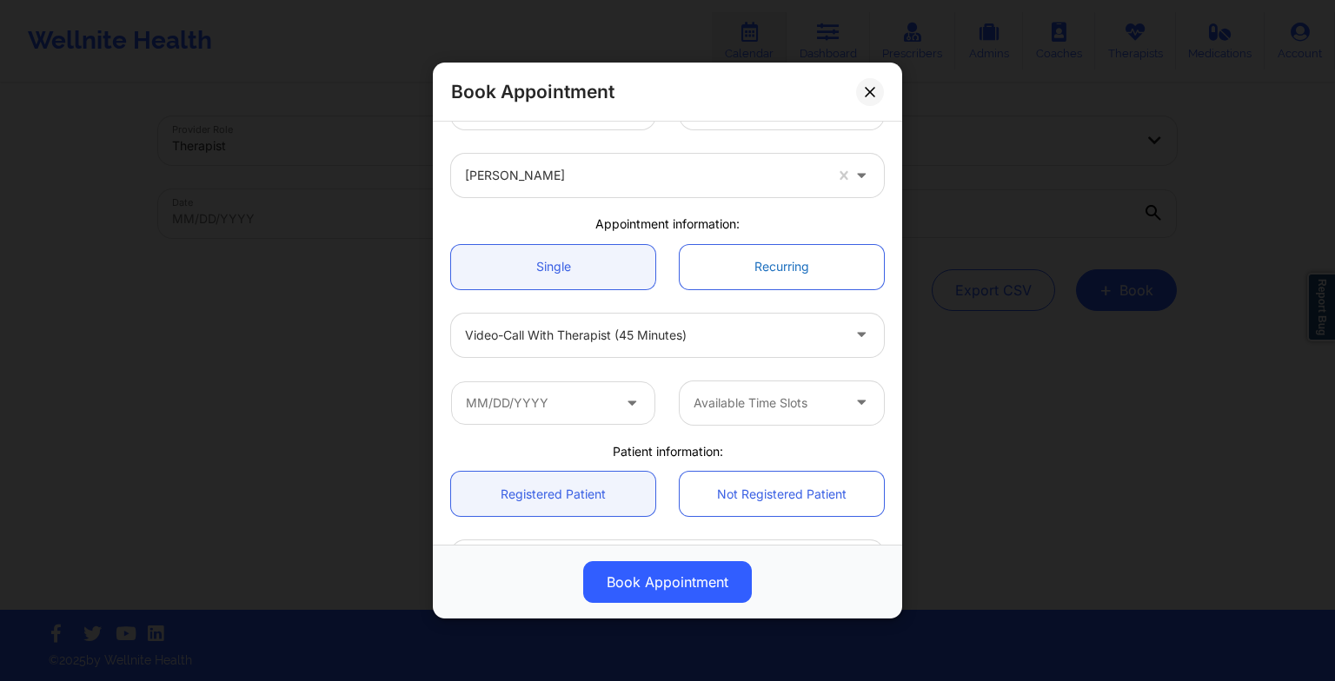
drag, startPoint x: 724, startPoint y: 289, endPoint x: 717, endPoint y: 264, distance: 26.1
click at [717, 264] on div "Single Recurring" at bounding box center [667, 267] width 457 height 69
click at [717, 264] on link "Recurring" at bounding box center [782, 267] width 204 height 44
click at [874, 89] on icon at bounding box center [870, 91] width 10 height 10
